Goal: Find contact information: Find contact information

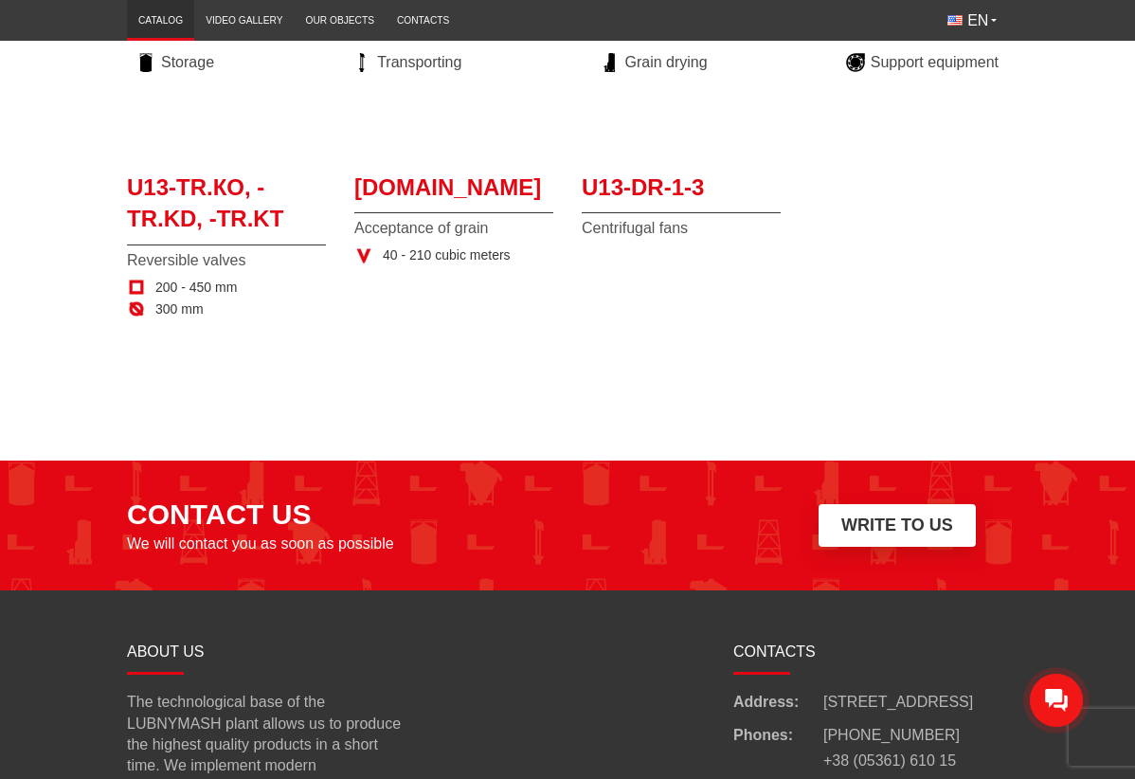
scroll to position [2252, 0]
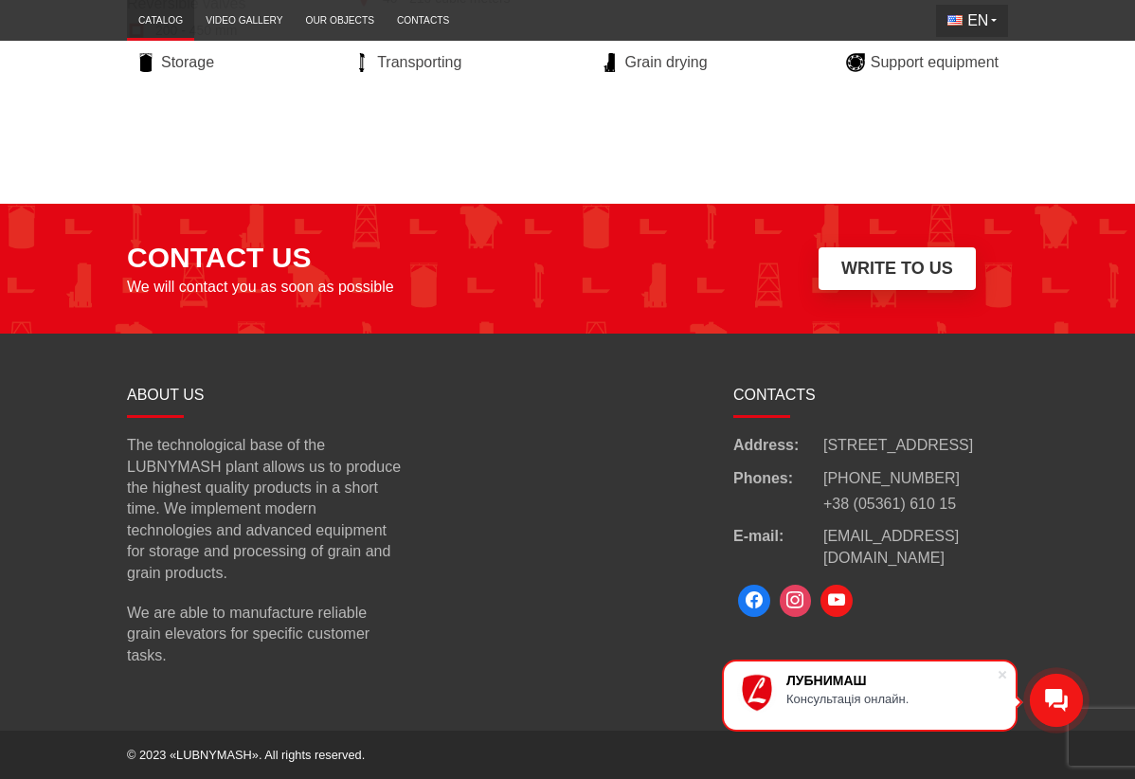
click at [988, 10] on span "EN" at bounding box center [977, 20] width 21 height 21
click at [988, 17] on span "EN" at bounding box center [977, 20] width 21 height 21
click at [988, 25] on span "EN" at bounding box center [977, 20] width 21 height 21
click at [988, 21] on span "EN" at bounding box center [977, 20] width 21 height 21
click at [1114, 17] on div "Catalog Video gallery Our objects Contacts Categories EN [GEOGRAPHIC_DATA] EN" at bounding box center [567, 20] width 1135 height 41
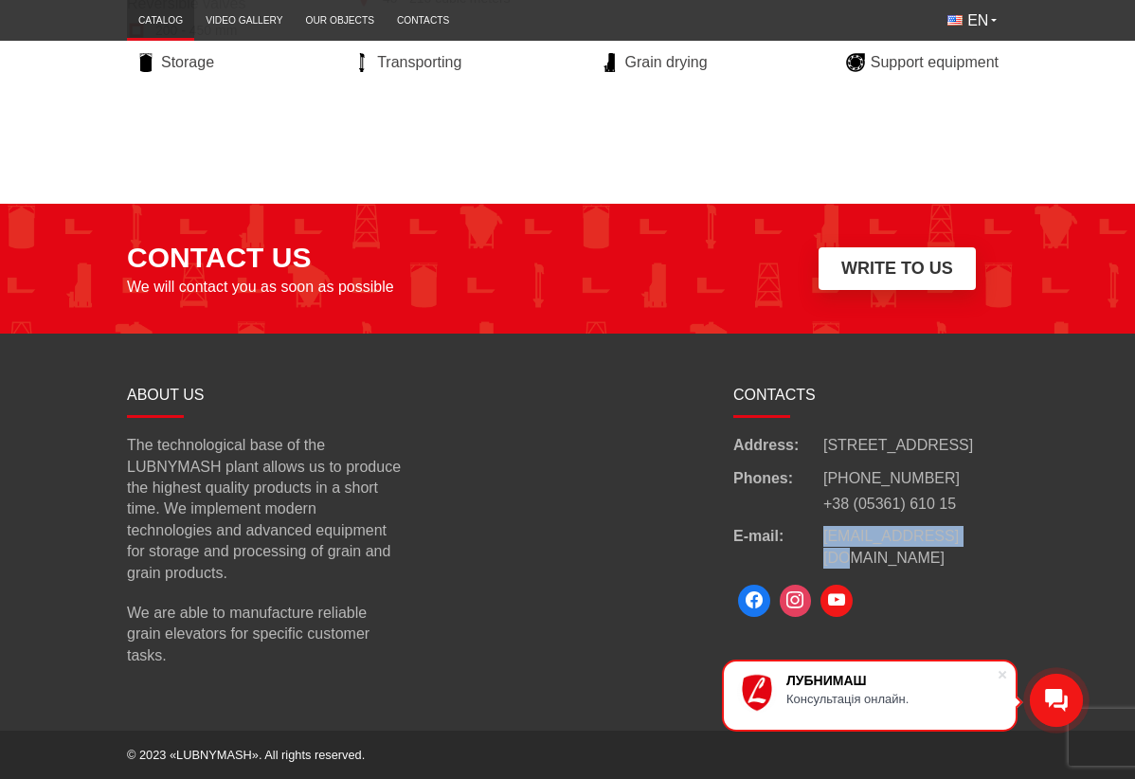
drag, startPoint x: 1001, startPoint y: 603, endPoint x: 846, endPoint y: 606, distance: 155.4
click at [846, 568] on div "E-mail: [EMAIL_ADDRESS][DOMAIN_NAME]" at bounding box center [870, 547] width 275 height 43
copy div "[EMAIL_ADDRESS][DOMAIN_NAME]"
click at [704, 430] on div at bounding box center [567, 532] width 303 height 306
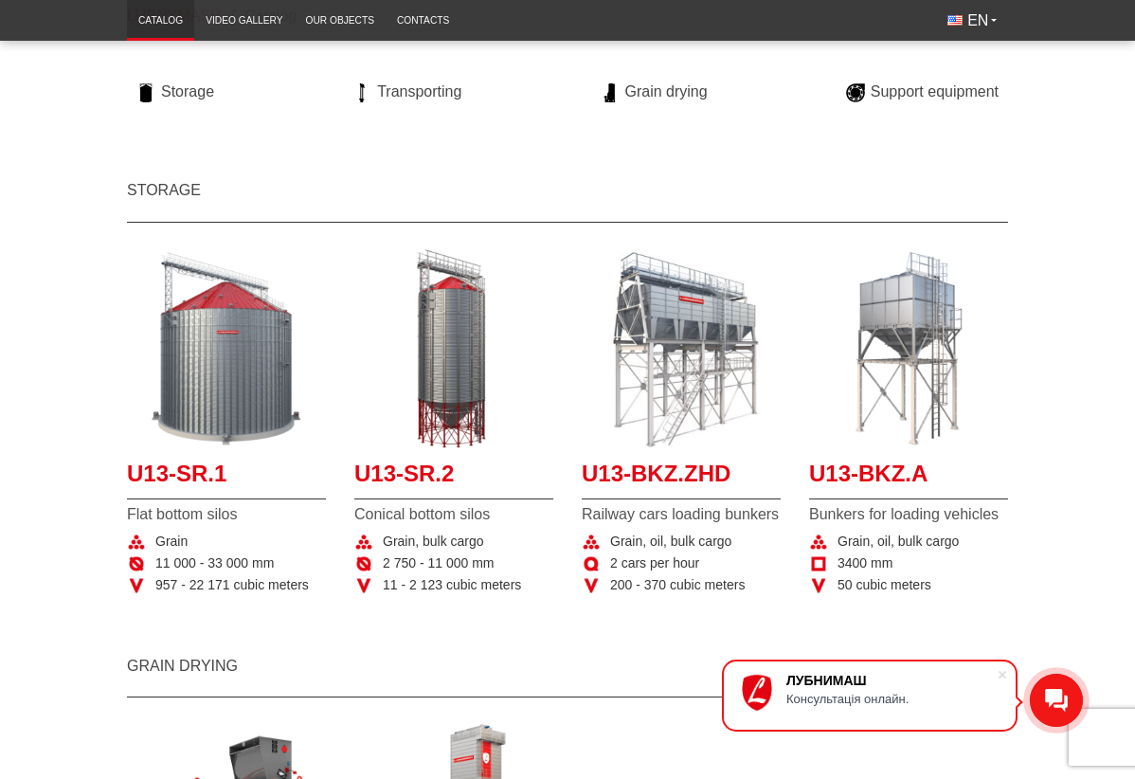
scroll to position [0, 0]
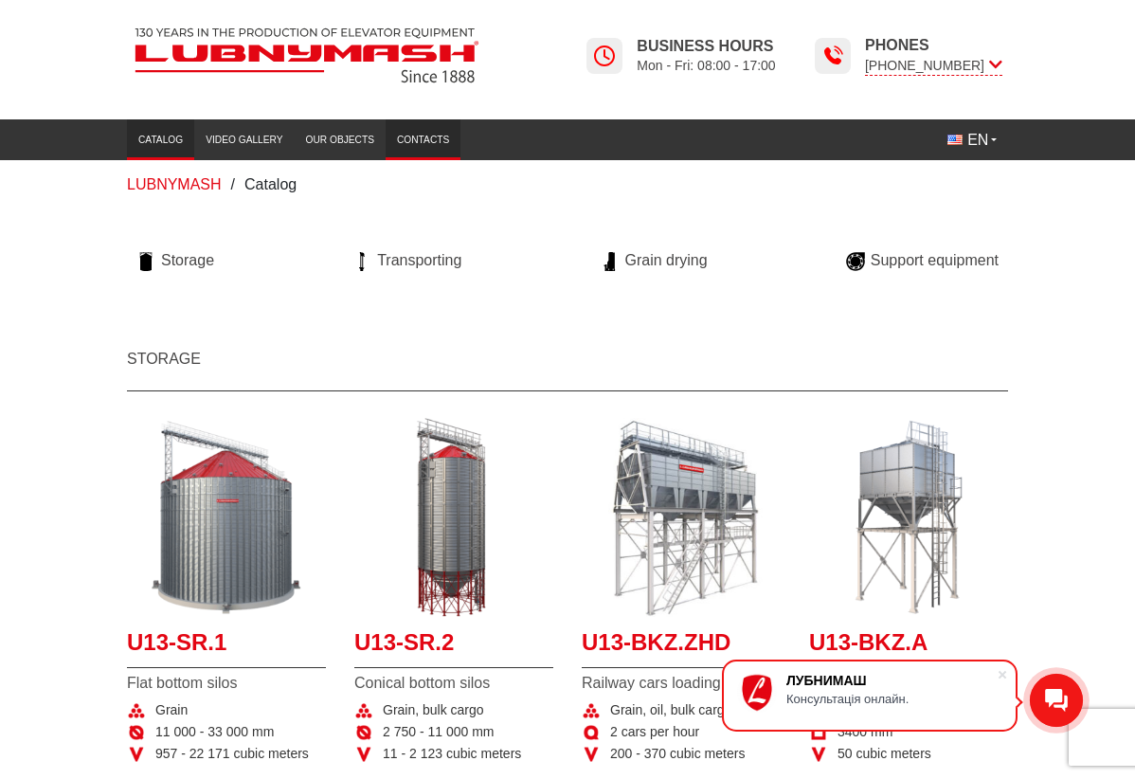
click at [386, 137] on link "Contacts" at bounding box center [423, 139] width 75 height 31
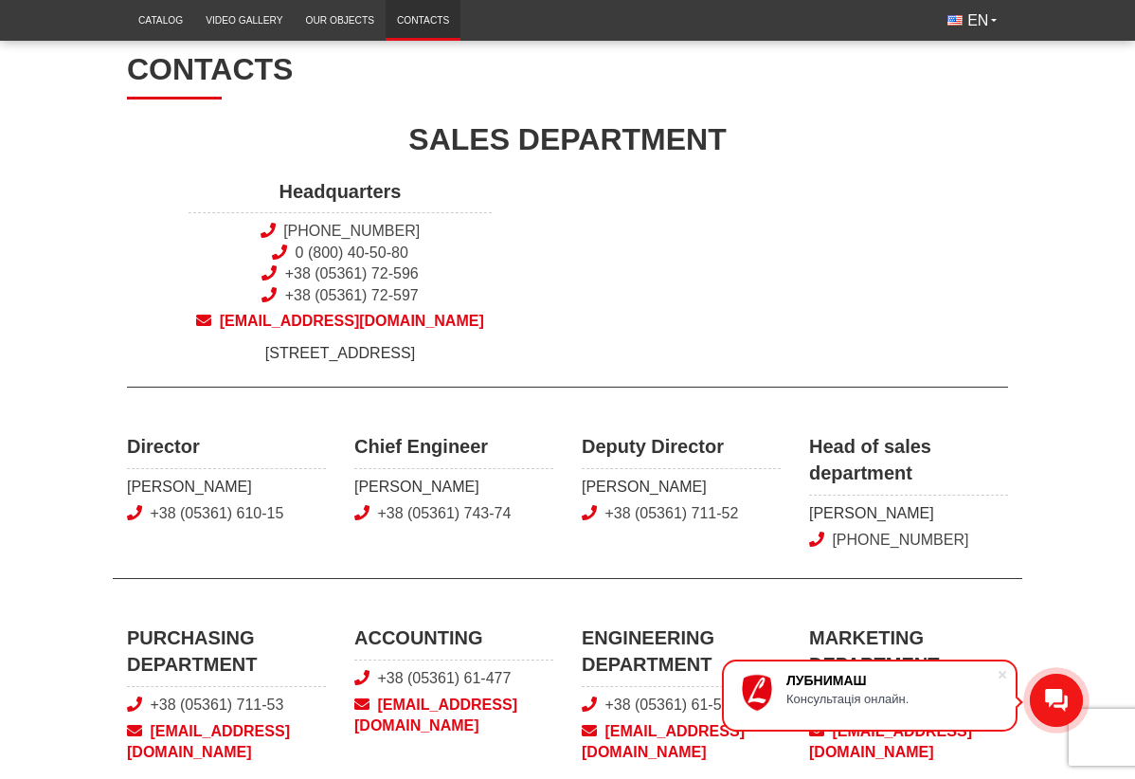
scroll to position [284, 0]
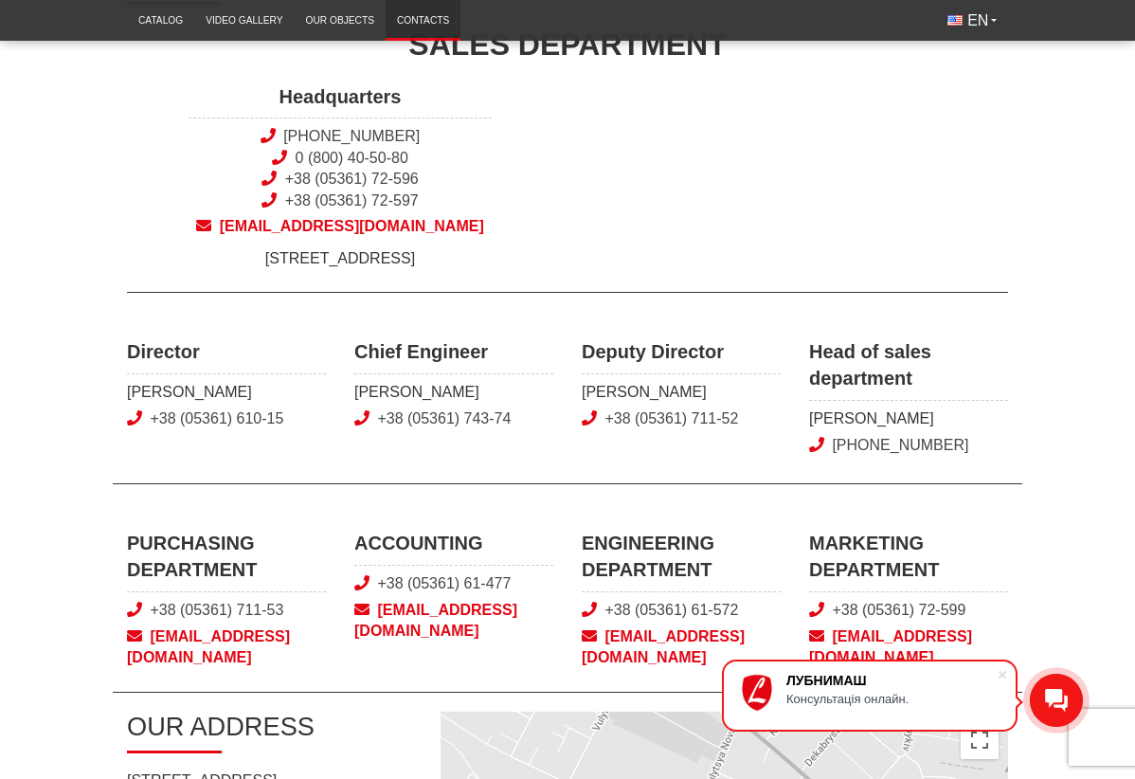
click at [361, 229] on span "sales@lubnymash.com" at bounding box center [340, 226] width 303 height 21
click at [396, 221] on span "sales@lubnymash.com" at bounding box center [340, 226] width 303 height 21
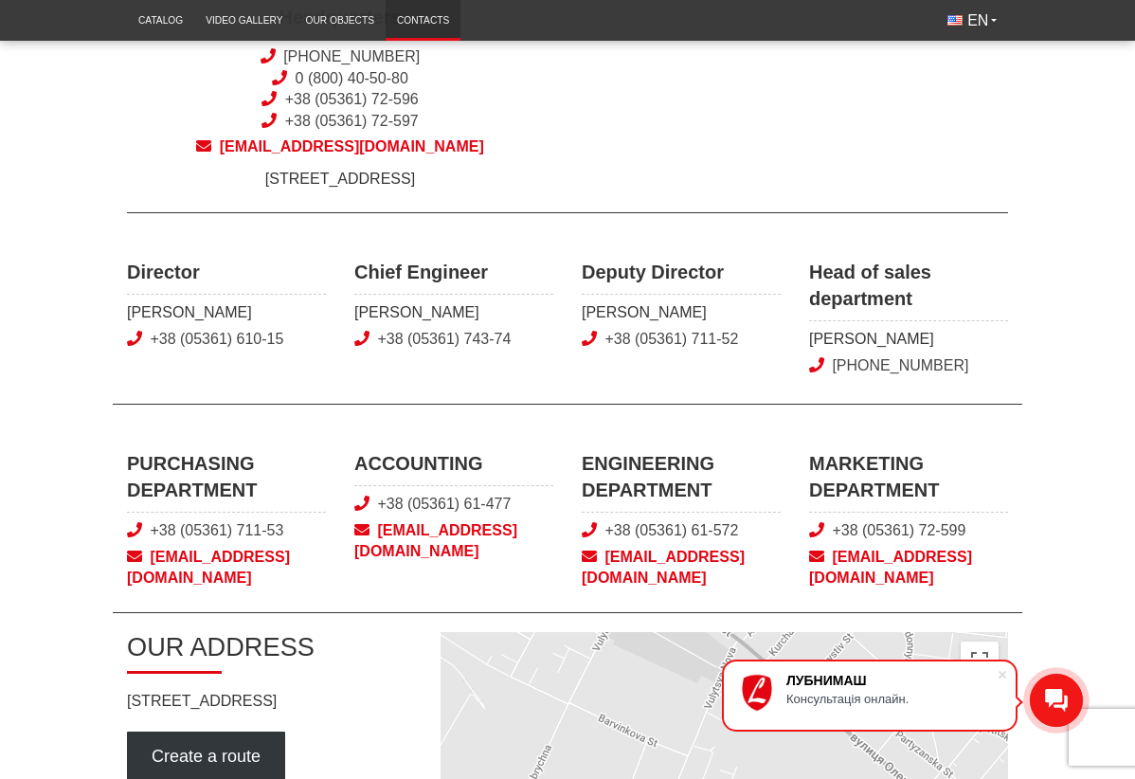
scroll to position [95, 0]
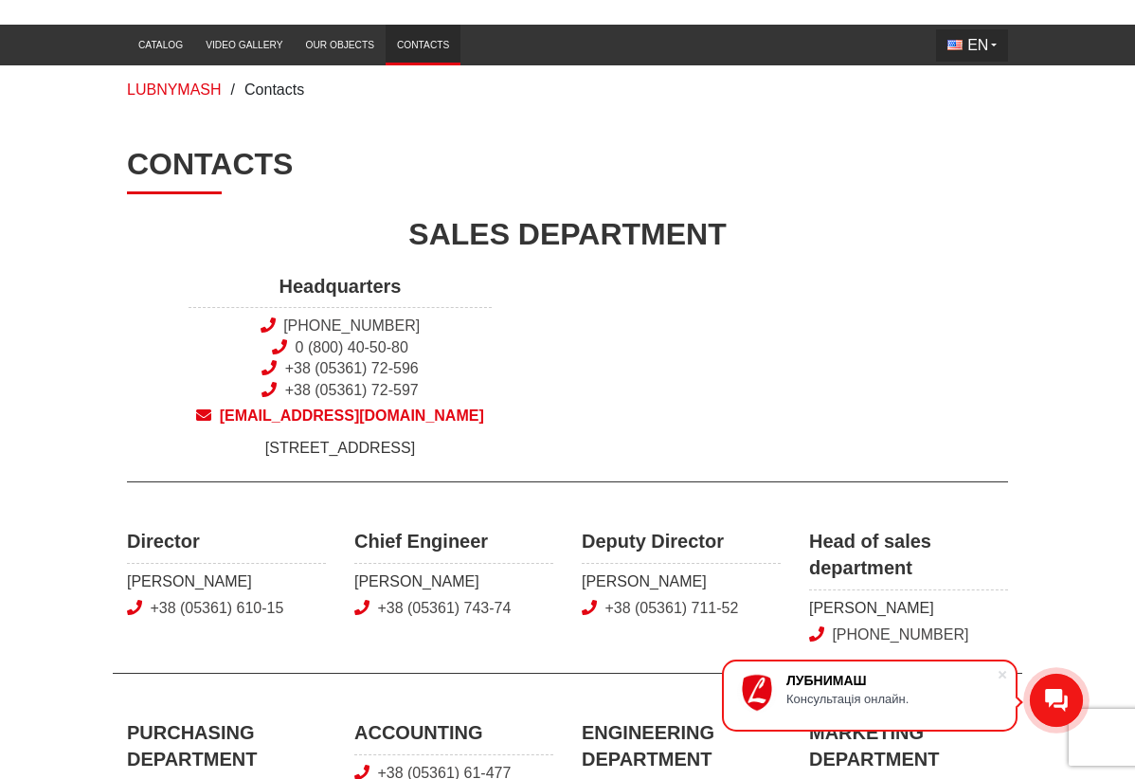
click at [988, 53] on span "EN" at bounding box center [977, 45] width 21 height 21
click at [1022, 324] on div "Headquarters +38 (050) 308-41-99 0 (800) 40-50-80 +38 (05361) 72-596 +38 (05361…" at bounding box center [567, 366] width 909 height 187
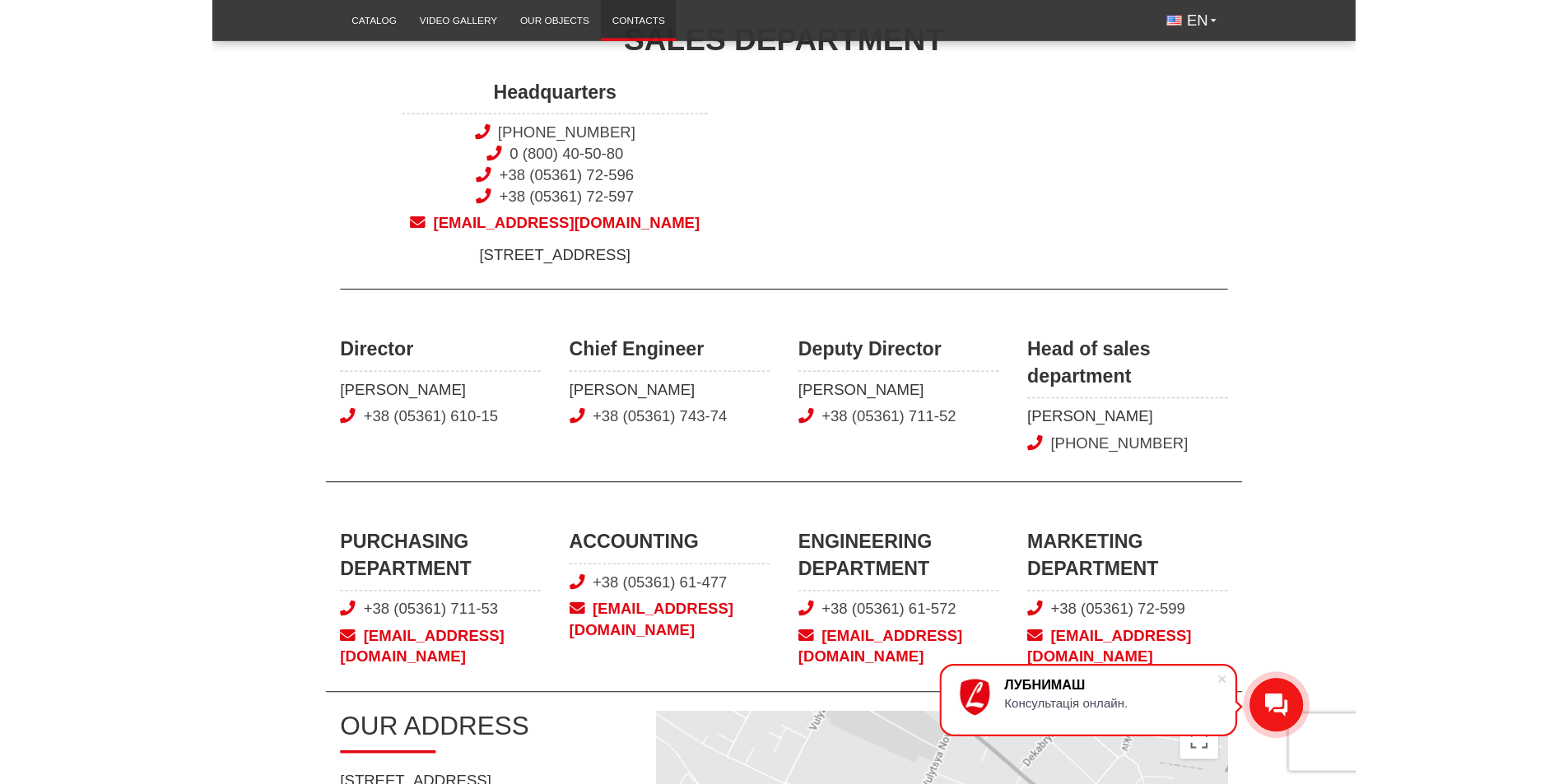
scroll to position [164, 0]
